Goal: Find specific page/section: Find specific page/section

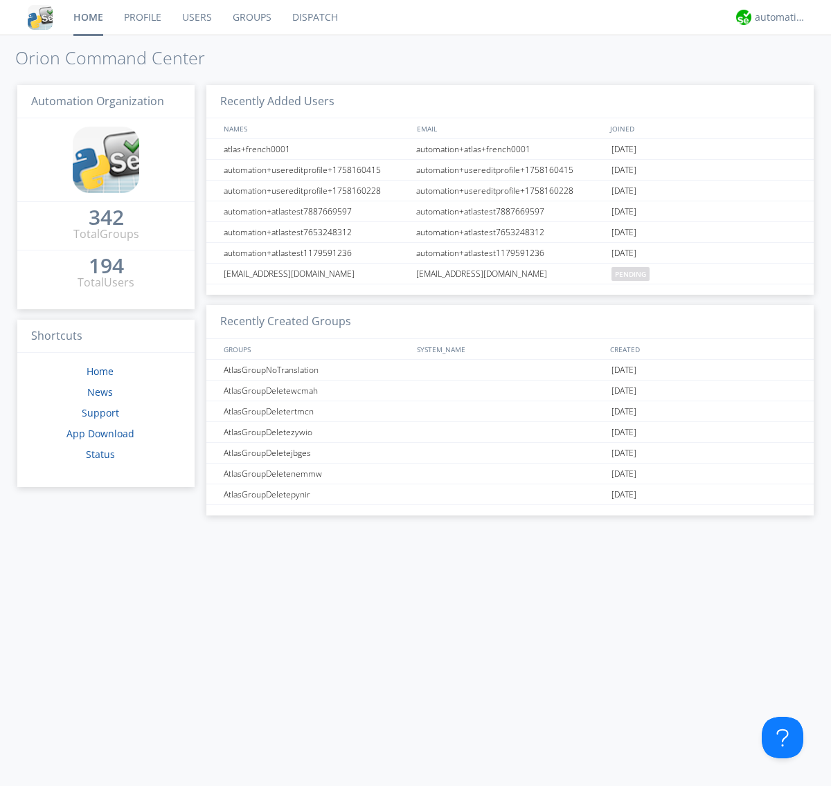
click at [314, 17] on link "Dispatch" at bounding box center [315, 17] width 66 height 35
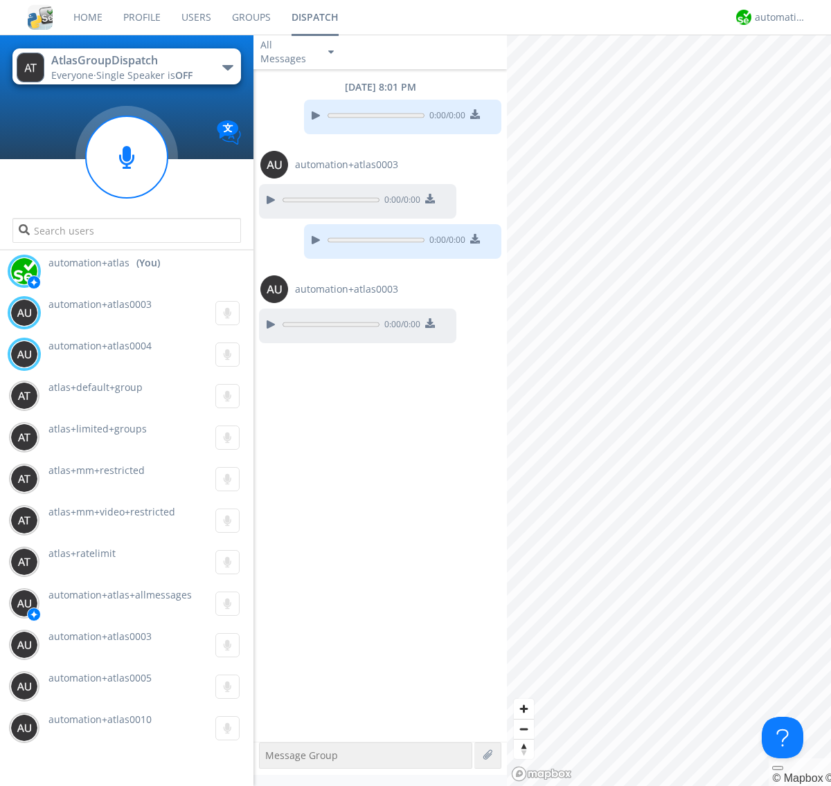
click at [227, 67] on div "button" at bounding box center [227, 68] width 11 height 6
click at [0, 0] on span "AtlasGroupDispatch2" at bounding box center [0, 0] width 0 height 0
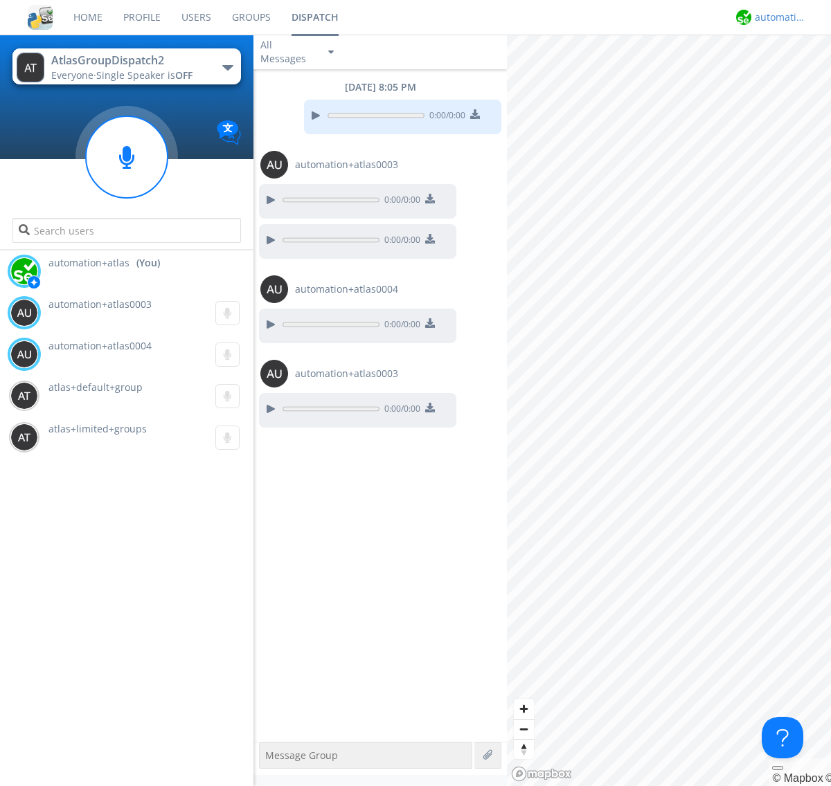
click at [777, 17] on div "automation+atlas" at bounding box center [781, 17] width 52 height 14
